Goal: Task Accomplishment & Management: Use online tool/utility

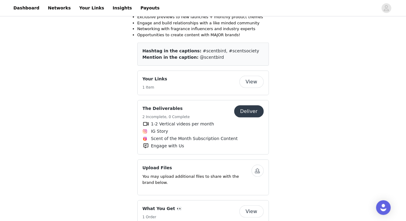
scroll to position [311, 0]
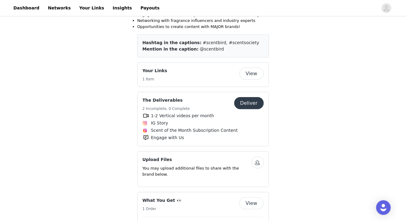
click at [256, 69] on button "View" at bounding box center [251, 74] width 24 height 12
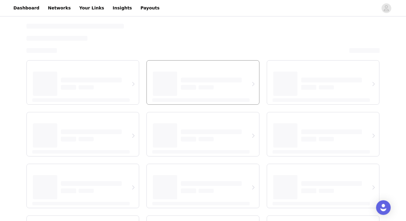
select select "12"
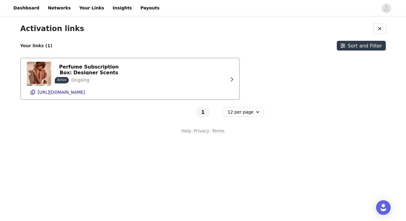
click at [171, 79] on div "Scentbird Monthly Perfume Subscription Box: Designer Scents $16.95 Active Ongoi…" at bounding box center [130, 78] width 207 height 41
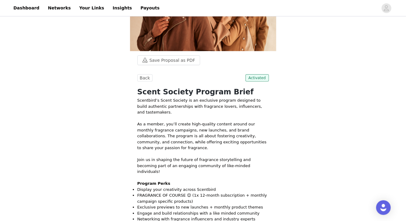
scroll to position [300, 0]
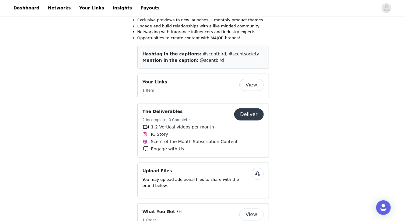
click at [253, 108] on button "Deliver" at bounding box center [249, 114] width 30 height 12
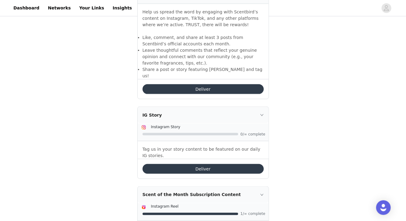
scroll to position [478, 0]
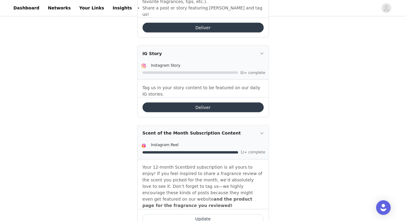
click at [211, 214] on button "Update" at bounding box center [203, 219] width 121 height 10
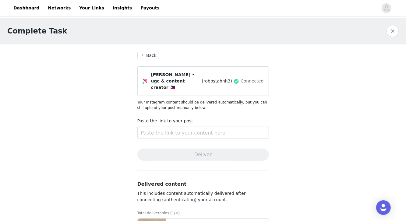
scroll to position [46, 0]
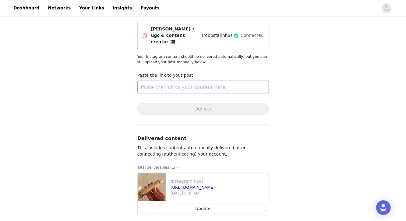
click at [207, 84] on input "text" at bounding box center [203, 87] width 132 height 12
paste input "[URL][DOMAIN_NAME]"
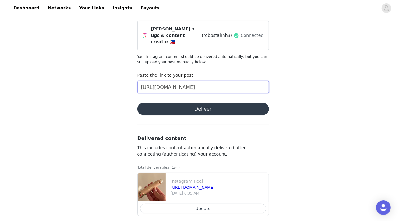
type input "[URL][DOMAIN_NAME]"
click at [211, 103] on button "Deliver" at bounding box center [203, 109] width 132 height 12
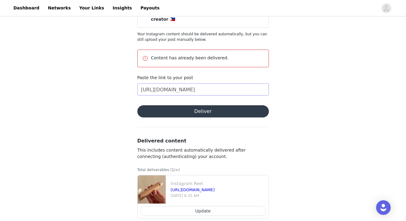
scroll to position [70, 0]
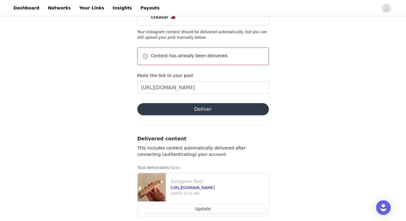
click at [217, 207] on article "Update" at bounding box center [203, 209] width 131 height 15
click at [217, 204] on button "Update" at bounding box center [203, 209] width 126 height 10
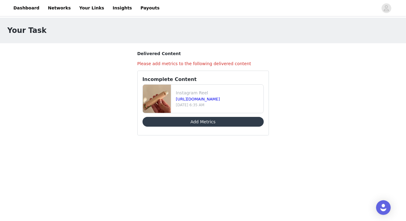
click at [229, 118] on button "Add Metrics" at bounding box center [203, 122] width 121 height 10
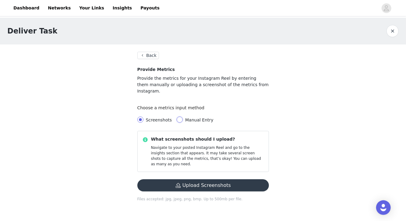
click at [180, 117] on input "Manual Entry" at bounding box center [180, 120] width 6 height 6
radio input "true"
radio input "false"
radio input "true"
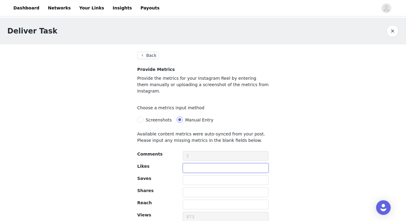
click at [199, 163] on input "text" at bounding box center [226, 168] width 86 height 10
type input "193"
click at [198, 175] on input "text" at bounding box center [226, 180] width 86 height 10
type input "82"
click at [203, 189] on input "text" at bounding box center [226, 193] width 86 height 10
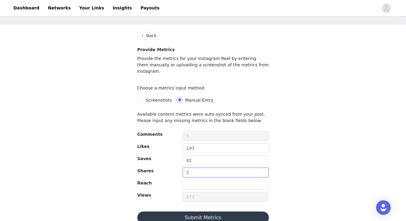
scroll to position [21, 0]
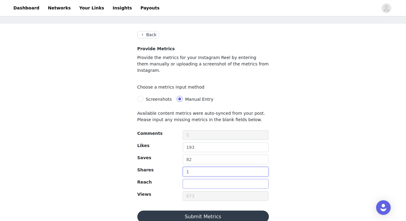
type input "1"
click at [205, 181] on input "text" at bounding box center [226, 184] width 86 height 10
type input "576"
click at [197, 212] on button "Submit Metrics" at bounding box center [203, 217] width 132 height 12
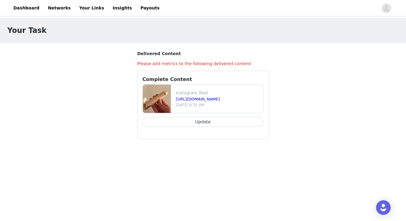
click at [194, 121] on button "Update" at bounding box center [203, 122] width 121 height 10
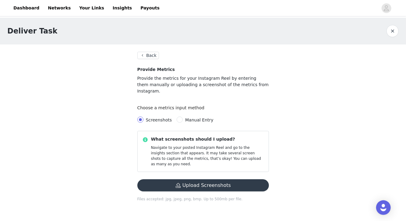
click at [183, 118] on span "Manual Entry" at bounding box center [199, 120] width 33 height 5
click at [182, 117] on input "Manual Entry" at bounding box center [180, 120] width 6 height 6
radio input "true"
radio input "false"
radio input "true"
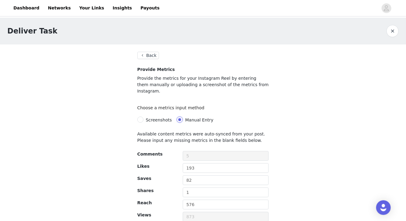
scroll to position [23, 0]
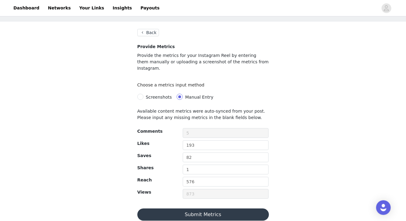
click at [201, 209] on button "Submit Metrics" at bounding box center [203, 215] width 132 height 12
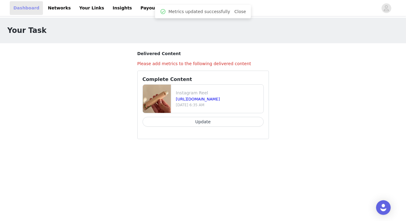
click at [26, 12] on link "Dashboard" at bounding box center [26, 8] width 33 height 14
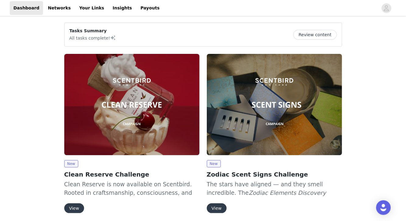
click at [112, 38] on span at bounding box center [113, 37] width 6 height 7
click at [307, 34] on button "Review content" at bounding box center [314, 35] width 43 height 10
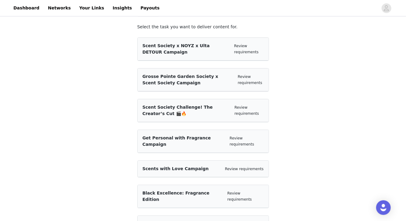
scroll to position [53, 0]
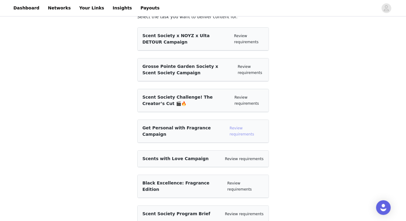
click at [245, 128] on link "Review requirements" at bounding box center [242, 131] width 24 height 10
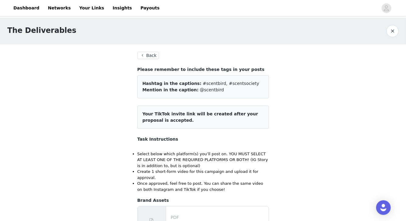
click at [155, 55] on button "Back" at bounding box center [148, 55] width 22 height 7
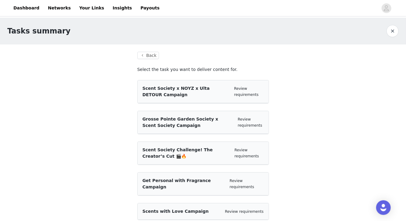
scroll to position [53, 0]
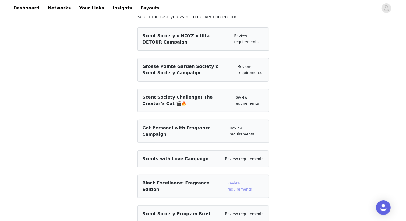
click at [238, 181] on link "Review requirements" at bounding box center [240, 186] width 24 height 10
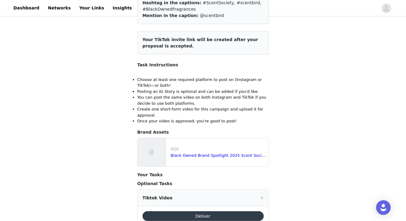
scroll to position [99, 0]
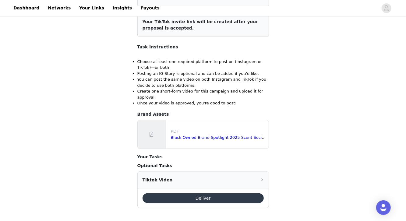
click at [217, 180] on div "Tiktok Video" at bounding box center [203, 180] width 131 height 16
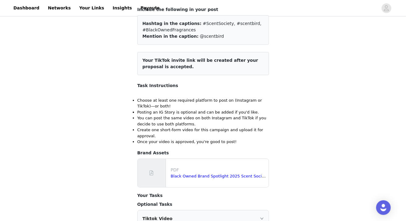
scroll to position [17, 0]
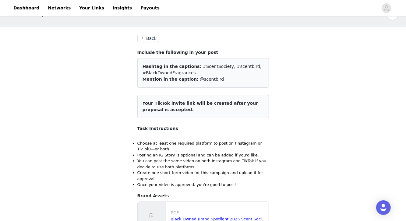
click at [147, 40] on button "Back" at bounding box center [148, 38] width 22 height 7
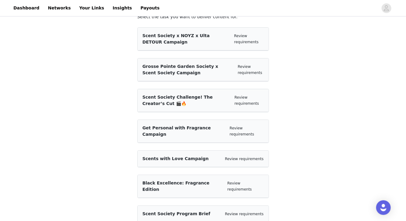
click at [198, 102] on div "Scent Society Challenge! The Creator’s Cut 🎬🔥" at bounding box center [186, 100] width 87 height 13
click at [236, 98] on link "Review requirements" at bounding box center [247, 100] width 24 height 10
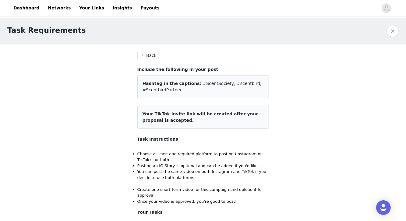
scroll to position [3, 0]
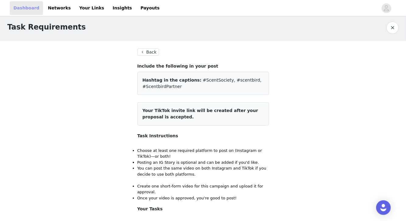
click at [34, 12] on link "Dashboard" at bounding box center [26, 8] width 33 height 14
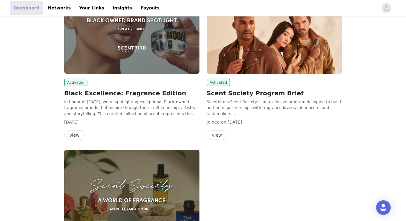
scroll to position [1506, 0]
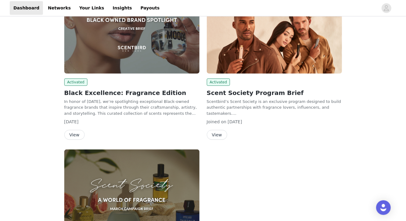
click at [216, 130] on button "View" at bounding box center [217, 135] width 20 height 10
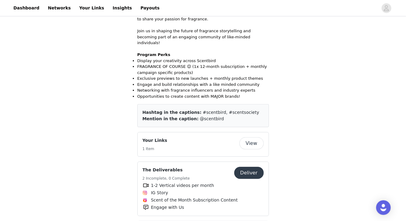
scroll to position [302, 0]
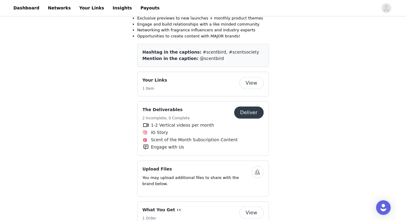
click at [253, 107] on button "Deliver" at bounding box center [249, 113] width 30 height 12
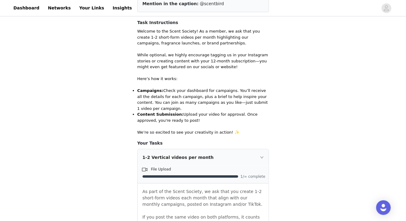
scroll to position [174, 0]
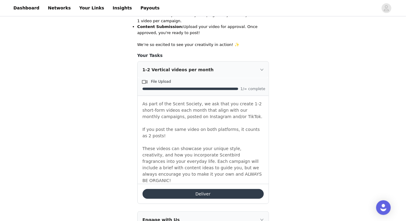
click at [185, 189] on button "Deliver" at bounding box center [203, 194] width 121 height 10
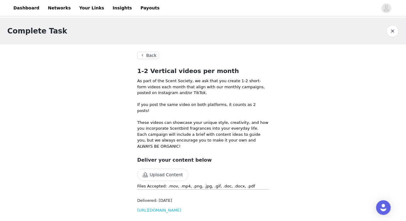
click at [146, 56] on button "Back" at bounding box center [148, 55] width 22 height 7
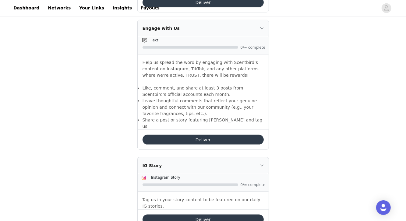
scroll to position [412, 0]
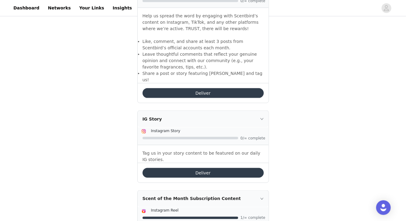
click at [209, 168] on button "Deliver" at bounding box center [203, 173] width 121 height 10
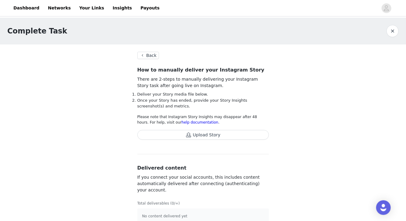
scroll to position [9, 0]
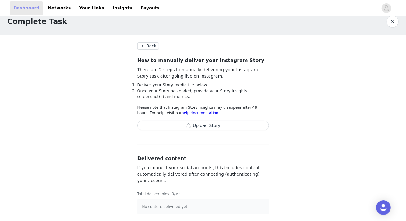
click at [21, 2] on link "Dashboard" at bounding box center [26, 8] width 33 height 14
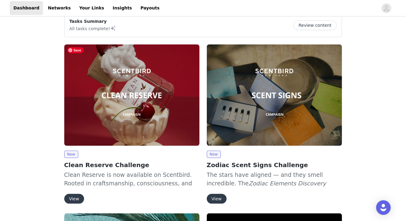
click at [78, 202] on button "View" at bounding box center [74, 199] width 20 height 10
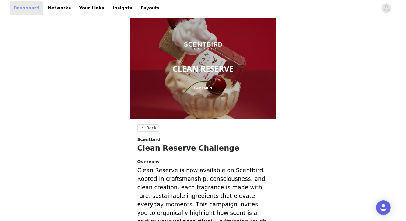
click at [23, 9] on link "Dashboard" at bounding box center [26, 8] width 33 height 14
